Goal: Task Accomplishment & Management: Use online tool/utility

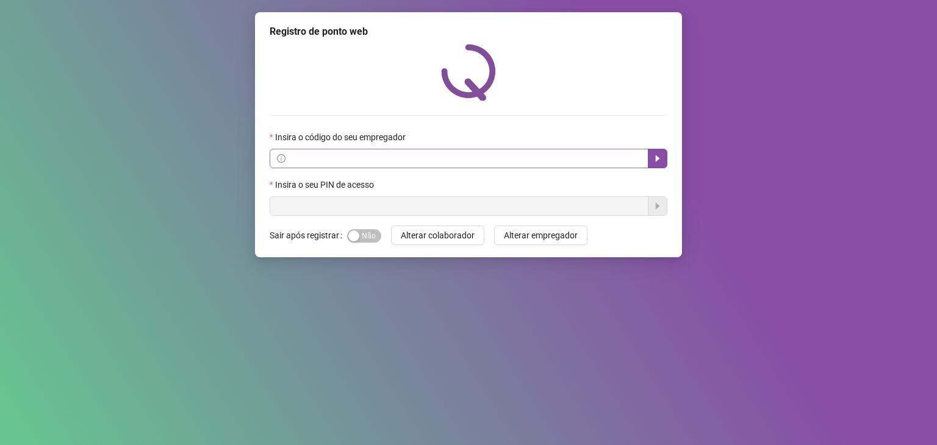
drag, startPoint x: 420, startPoint y: 143, endPoint x: 420, endPoint y: 166, distance: 22.6
click at [417, 143] on div "Insira o código do seu empregador" at bounding box center [469, 140] width 398 height 18
click at [420, 166] on span at bounding box center [459, 159] width 379 height 20
drag, startPoint x: 536, startPoint y: 143, endPoint x: 534, endPoint y: 168, distance: 25.1
click at [534, 143] on div "Insira o código do seu empregador" at bounding box center [469, 140] width 398 height 18
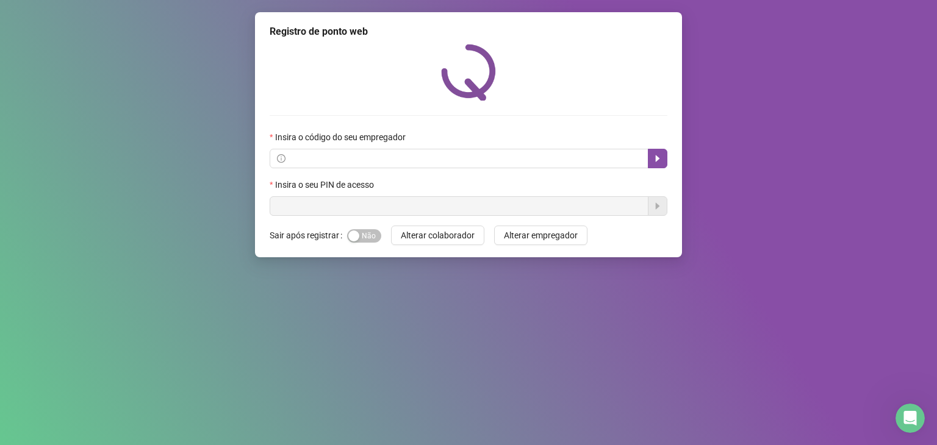
click at [534, 169] on form "Insira o código do seu empregador Insira o seu PIN de acesso" at bounding box center [469, 173] width 398 height 85
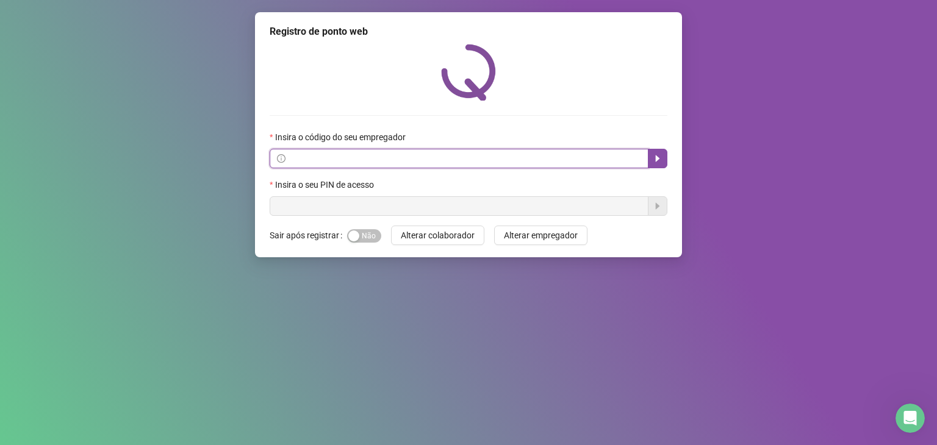
click at [543, 153] on input "text" at bounding box center [464, 158] width 353 height 13
paste input "**********"
click at [663, 149] on button "button" at bounding box center [658, 159] width 20 height 20
type input "**********"
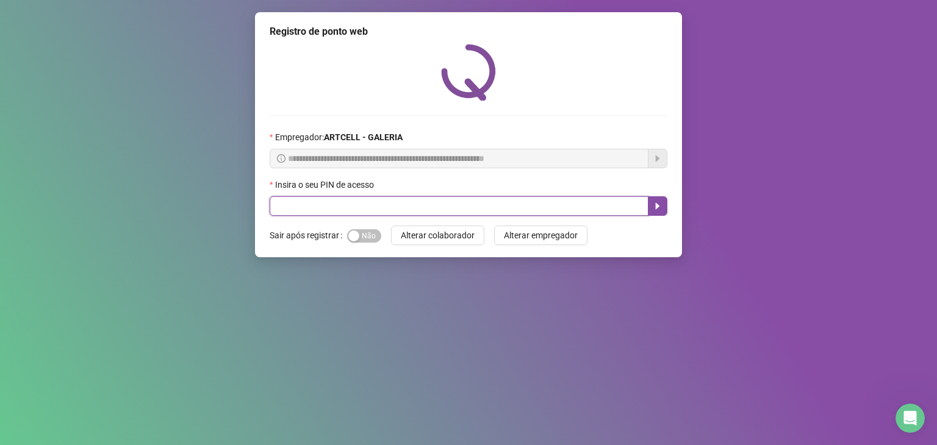
click at [577, 204] on input "text" at bounding box center [459, 206] width 379 height 20
type input "*****"
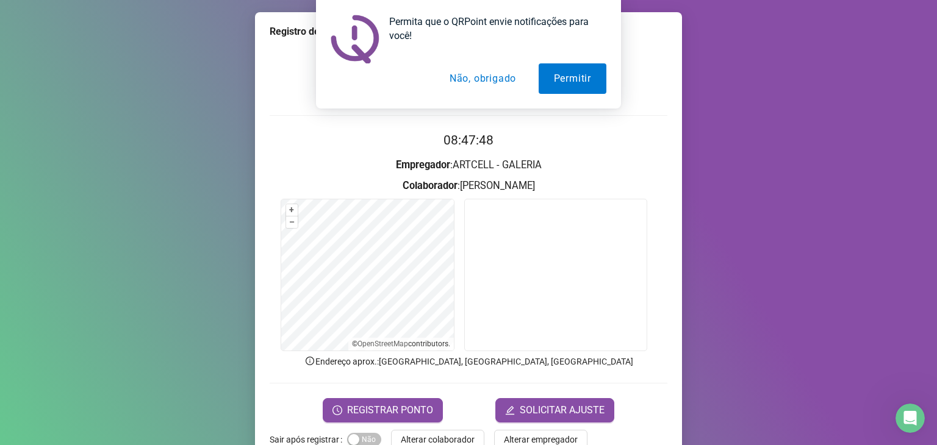
click at [498, 85] on button "Não, obrigado" at bounding box center [482, 78] width 97 height 31
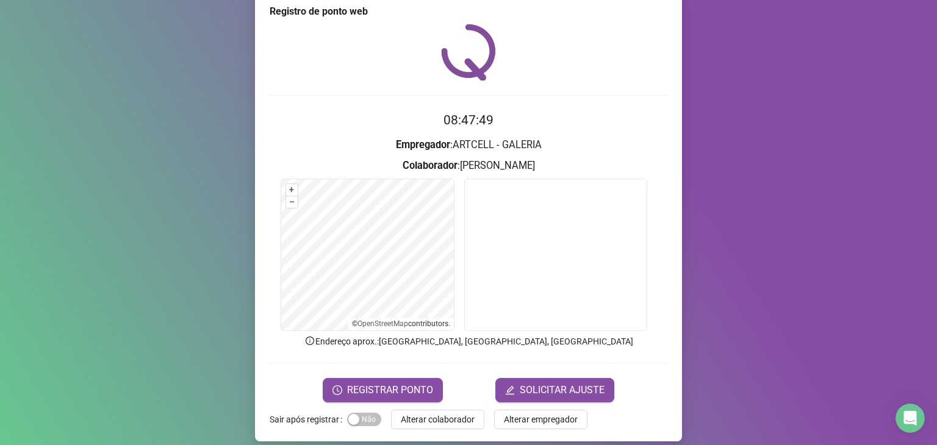
scroll to position [30, 0]
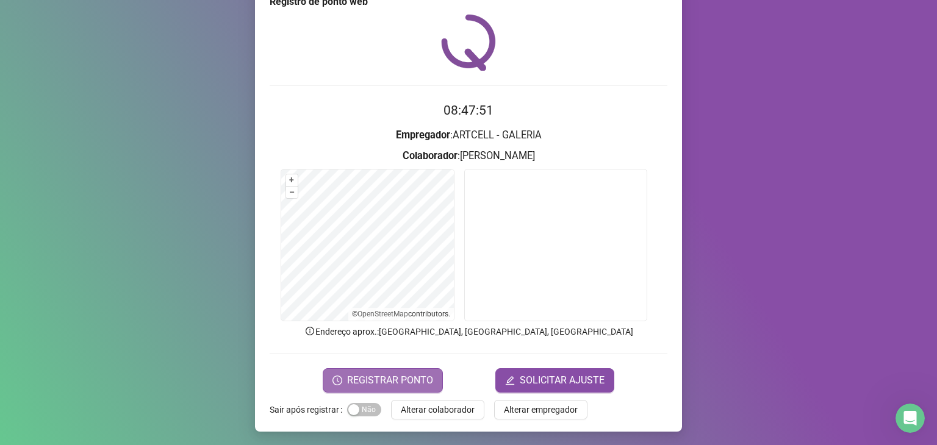
click at [409, 376] on span "REGISTRAR PONTO" at bounding box center [390, 380] width 86 height 15
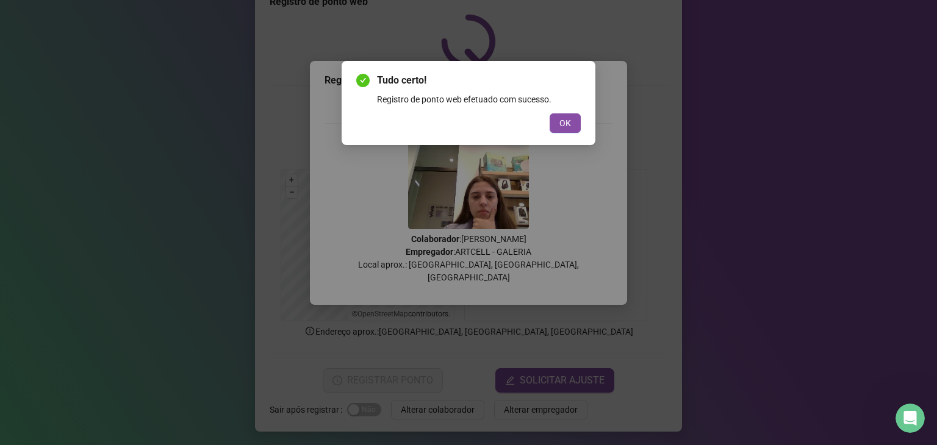
click at [559, 113] on div "Tudo certo! Registro de ponto web efetuado com sucesso. OK" at bounding box center [468, 103] width 225 height 60
click at [556, 115] on button "OK" at bounding box center [565, 123] width 31 height 20
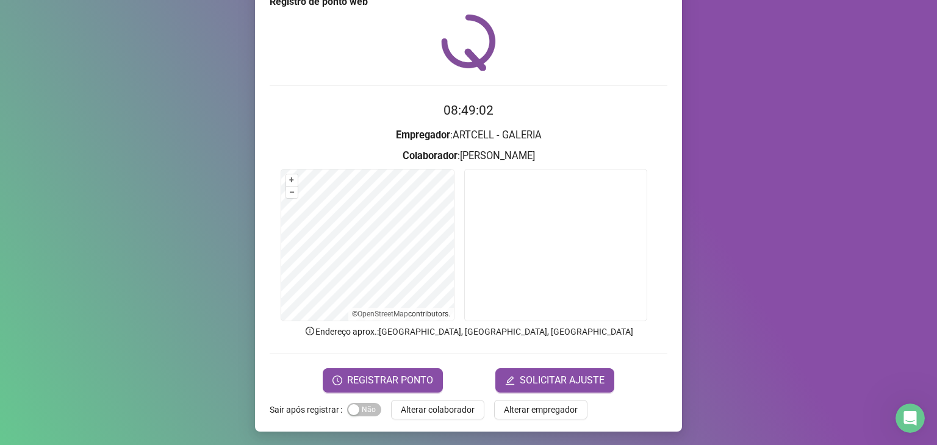
click at [273, 110] on h2 "08:49:02" at bounding box center [469, 111] width 398 height 20
